Goal: Complete application form: Complete application form

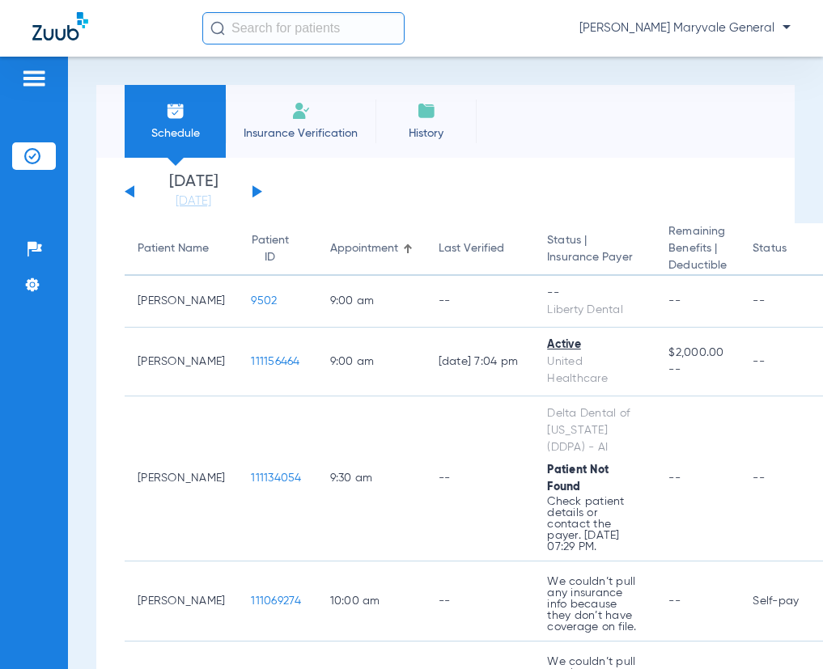
click at [304, 107] on img at bounding box center [300, 110] width 19 height 19
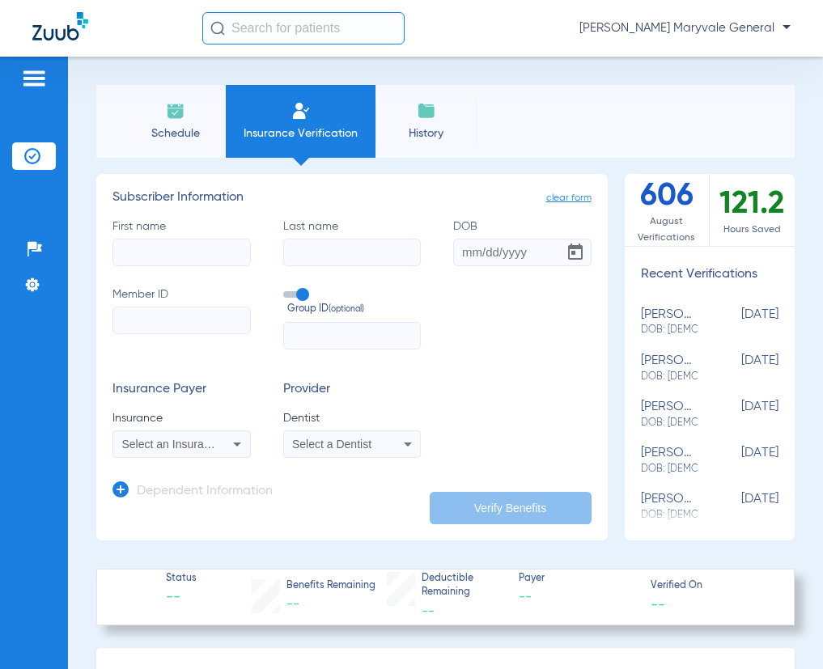
click at [165, 259] on input "First name" at bounding box center [181, 253] width 138 height 28
type input "[PERSON_NAME]"
click at [380, 265] on input "Last name" at bounding box center [352, 253] width 138 height 28
type input "[PERSON_NAME]"
click at [460, 251] on input "DOB" at bounding box center [522, 253] width 138 height 28
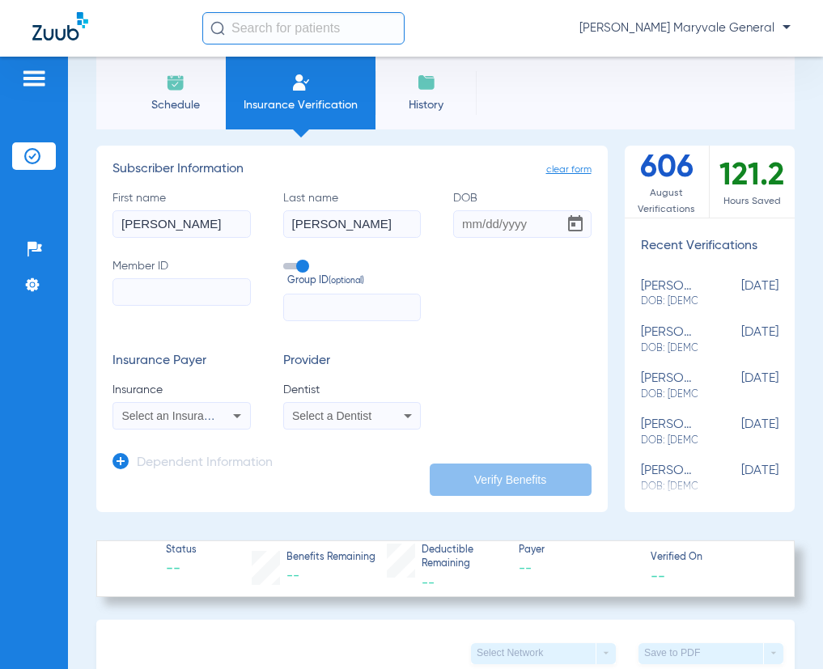
scroll to position [108, 0]
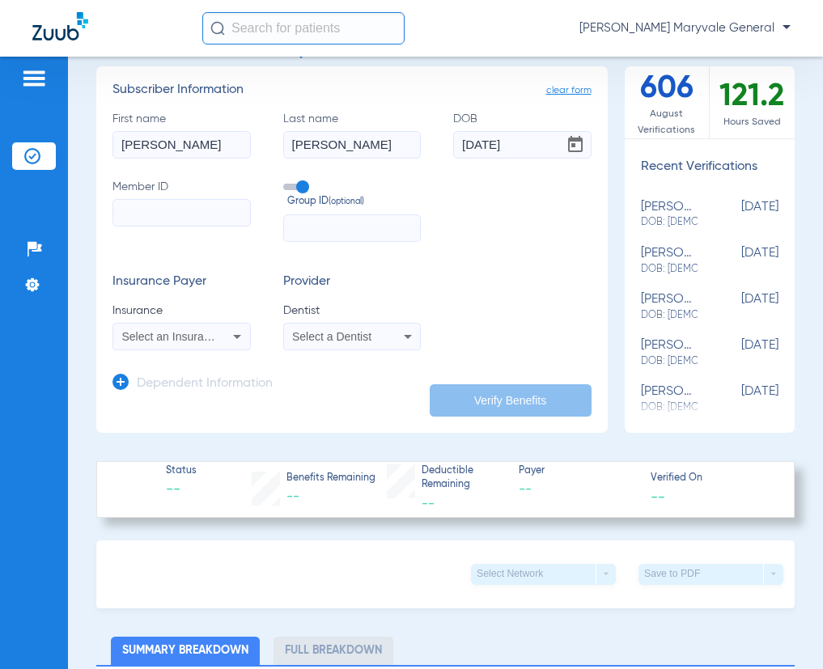
type input "[DATE]"
paste input "00000096755"
type input "00000096755"
click at [309, 219] on input "text" at bounding box center [352, 228] width 138 height 28
type input "77777"
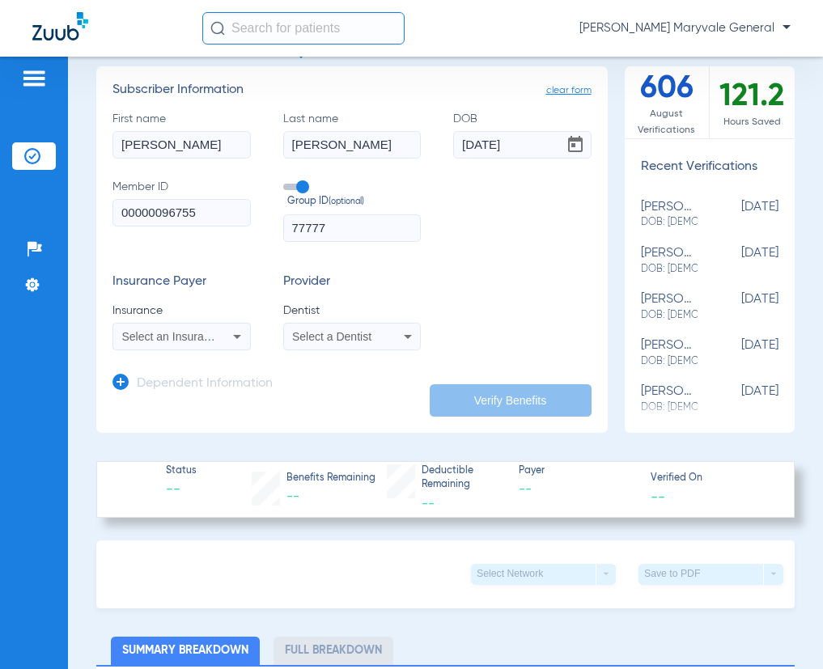
click at [151, 348] on mat-select "Select an Insurance" at bounding box center [181, 337] width 138 height 28
click at [164, 339] on span "Select an Insurance" at bounding box center [172, 336] width 100 height 13
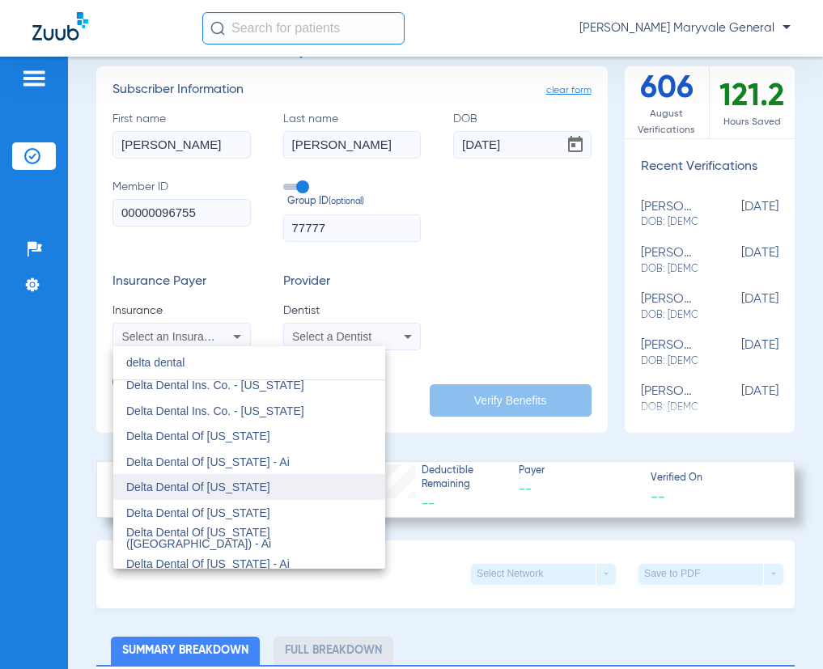
scroll to position [324, 0]
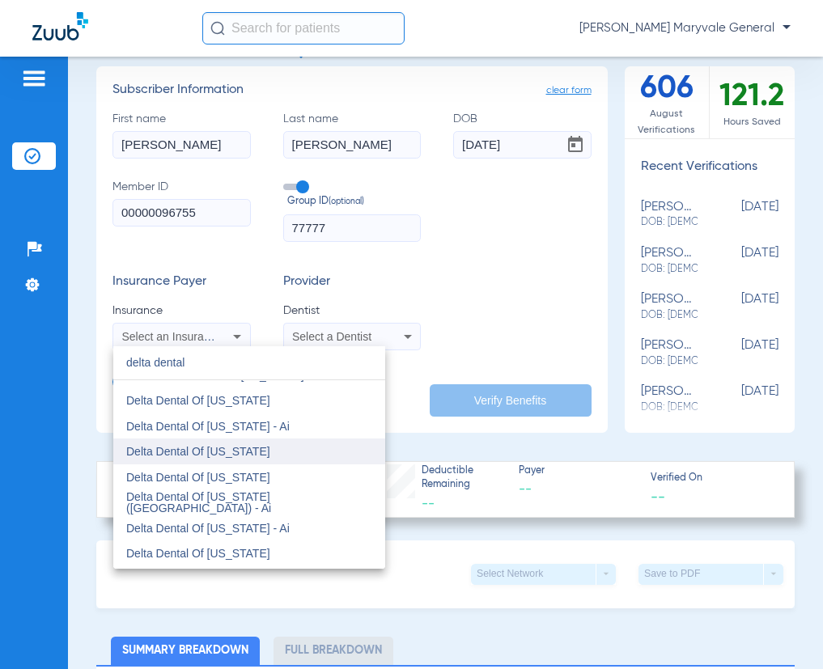
type input "delta dental"
click at [246, 452] on mat-option "Delta Dental Of [US_STATE]" at bounding box center [249, 452] width 272 height 26
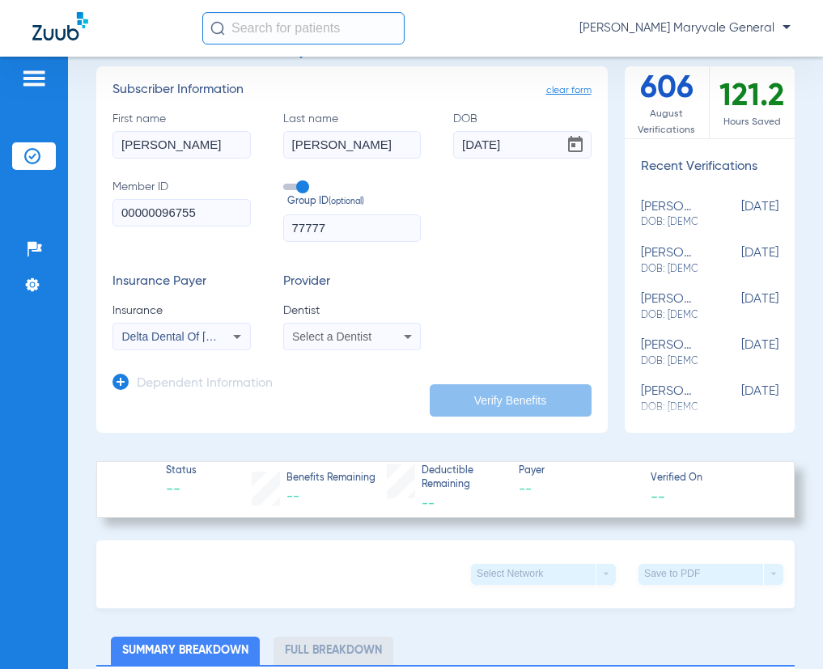
click at [333, 338] on span "Select a Dentist" at bounding box center [331, 336] width 79 height 13
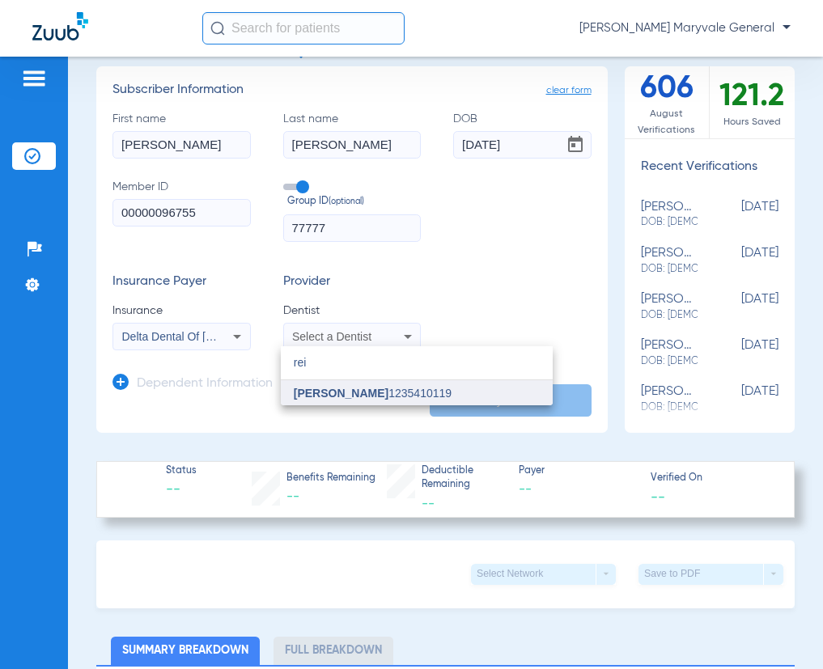
type input "rei"
click at [334, 394] on span "[PERSON_NAME]" at bounding box center [341, 393] width 95 height 13
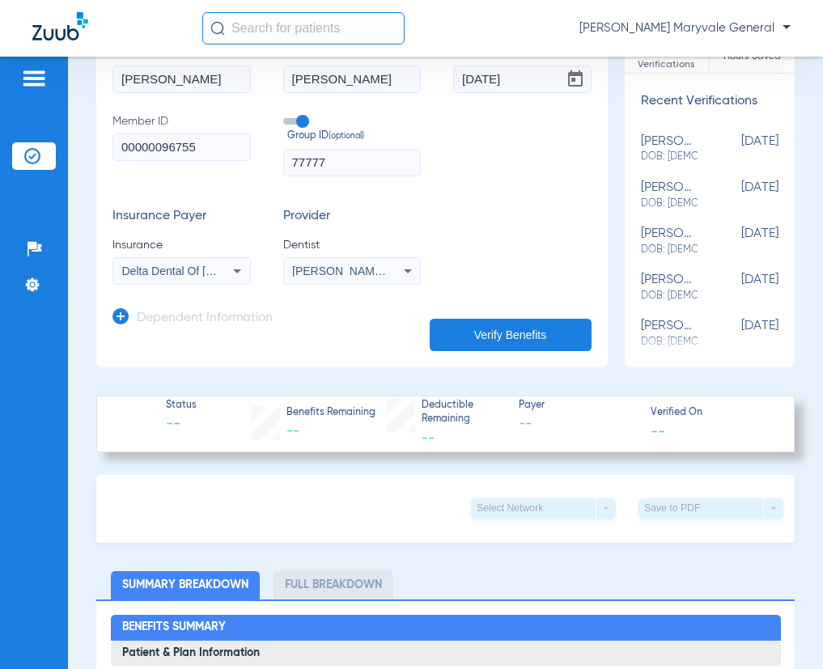
scroll to position [216, 0]
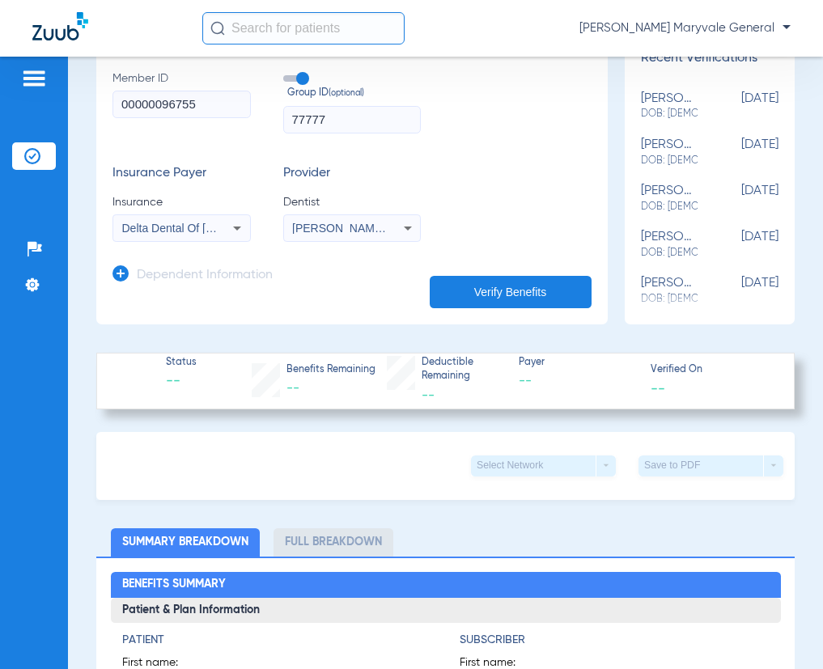
click at [151, 273] on h3 "Dependent Information" at bounding box center [205, 276] width 136 height 16
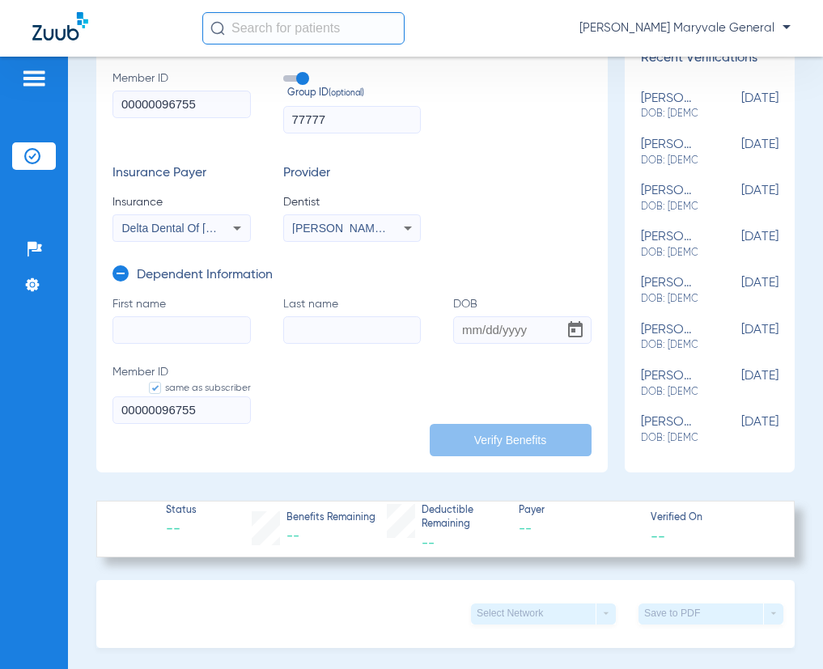
click at [169, 324] on input "First name" at bounding box center [181, 330] width 138 height 28
type input "[PERSON_NAME]"
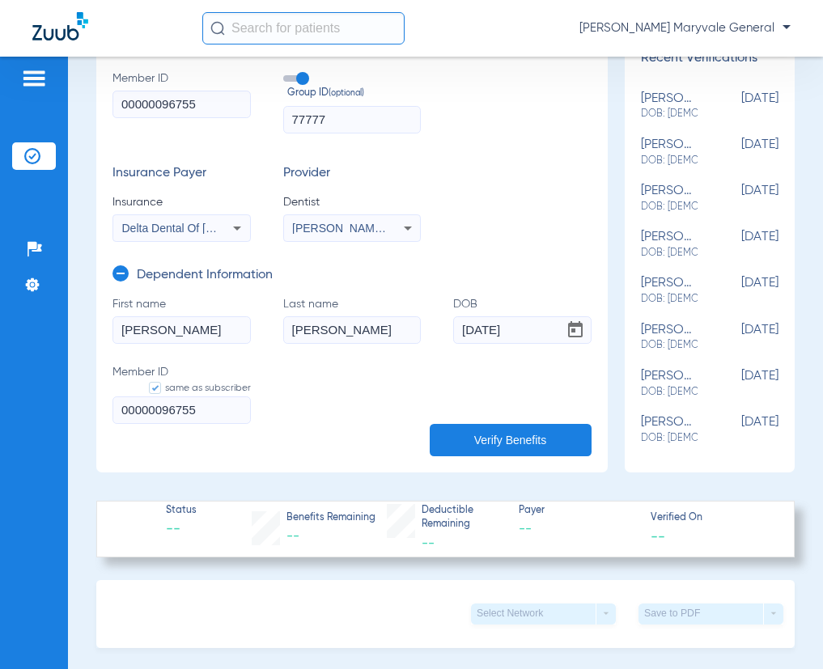
type input "[DATE]"
click at [483, 426] on button "Verify Benefits" at bounding box center [511, 440] width 162 height 32
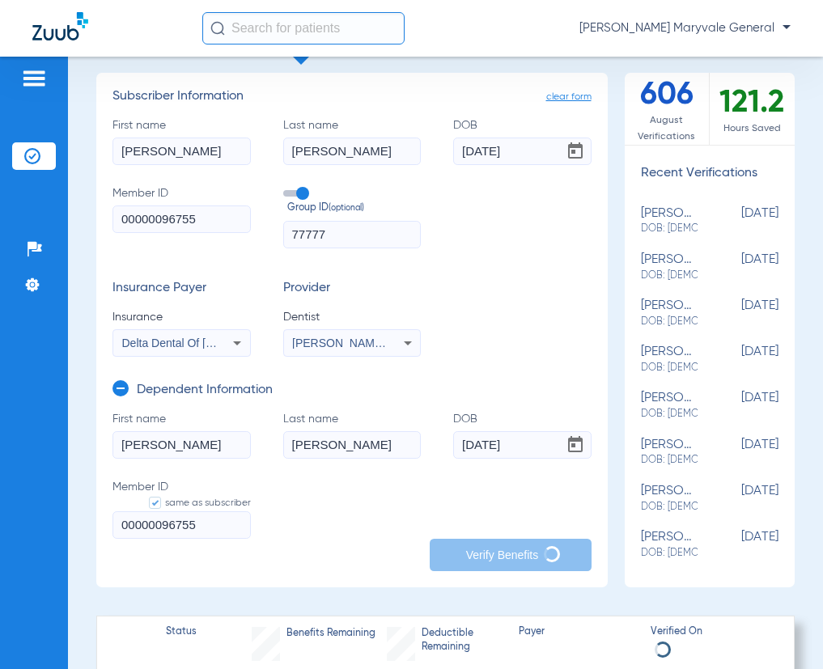
scroll to position [0, 0]
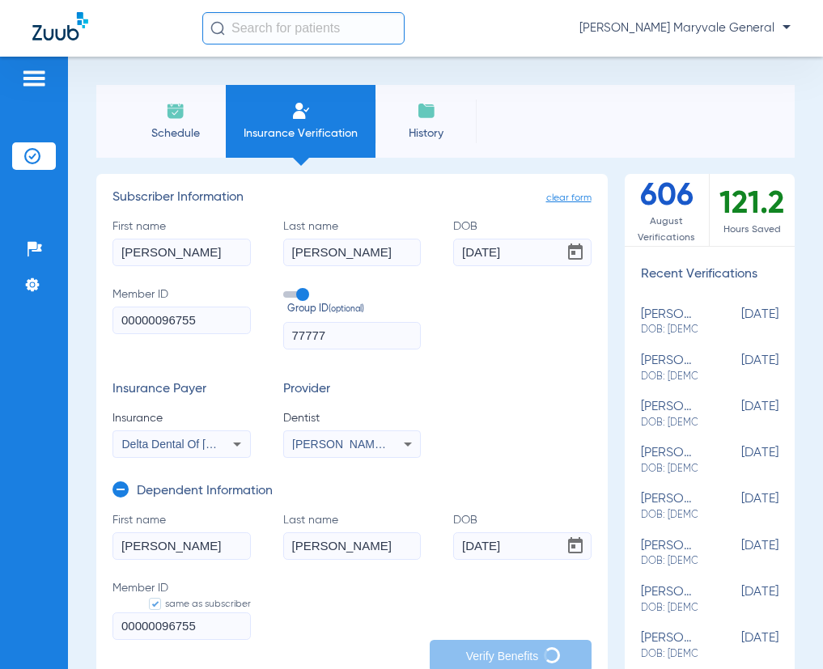
drag, startPoint x: 519, startPoint y: 253, endPoint x: 413, endPoint y: 261, distance: 106.2
click at [413, 261] on div "First name [PERSON_NAME] Last name [PERSON_NAME] [DEMOGRAPHIC_DATA] Member ID 0…" at bounding box center [351, 283] width 479 height 131
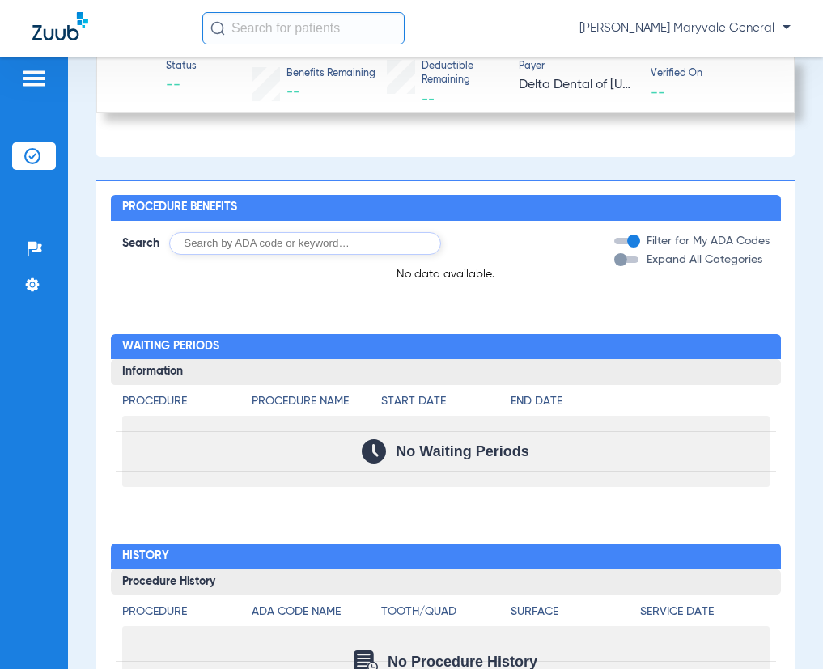
scroll to position [1754, 0]
